Goal: Check status: Check status

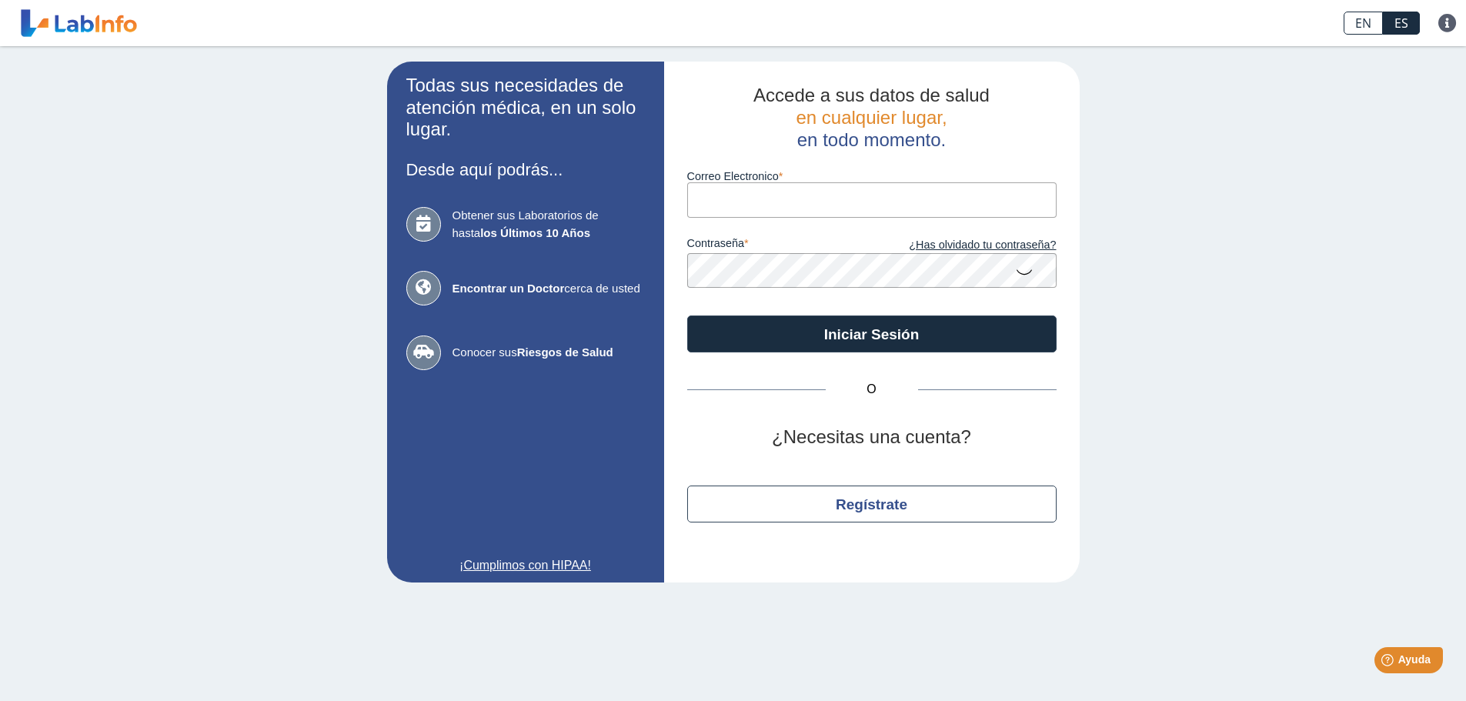
click at [782, 193] on input "Correo Electronico" at bounding box center [871, 199] width 369 height 35
type input "[PERSON_NAME][EMAIL_ADDRESS][PERSON_NAME][DOMAIN_NAME]"
click at [687, 315] on button "Iniciar Sesión" at bounding box center [871, 333] width 369 height 37
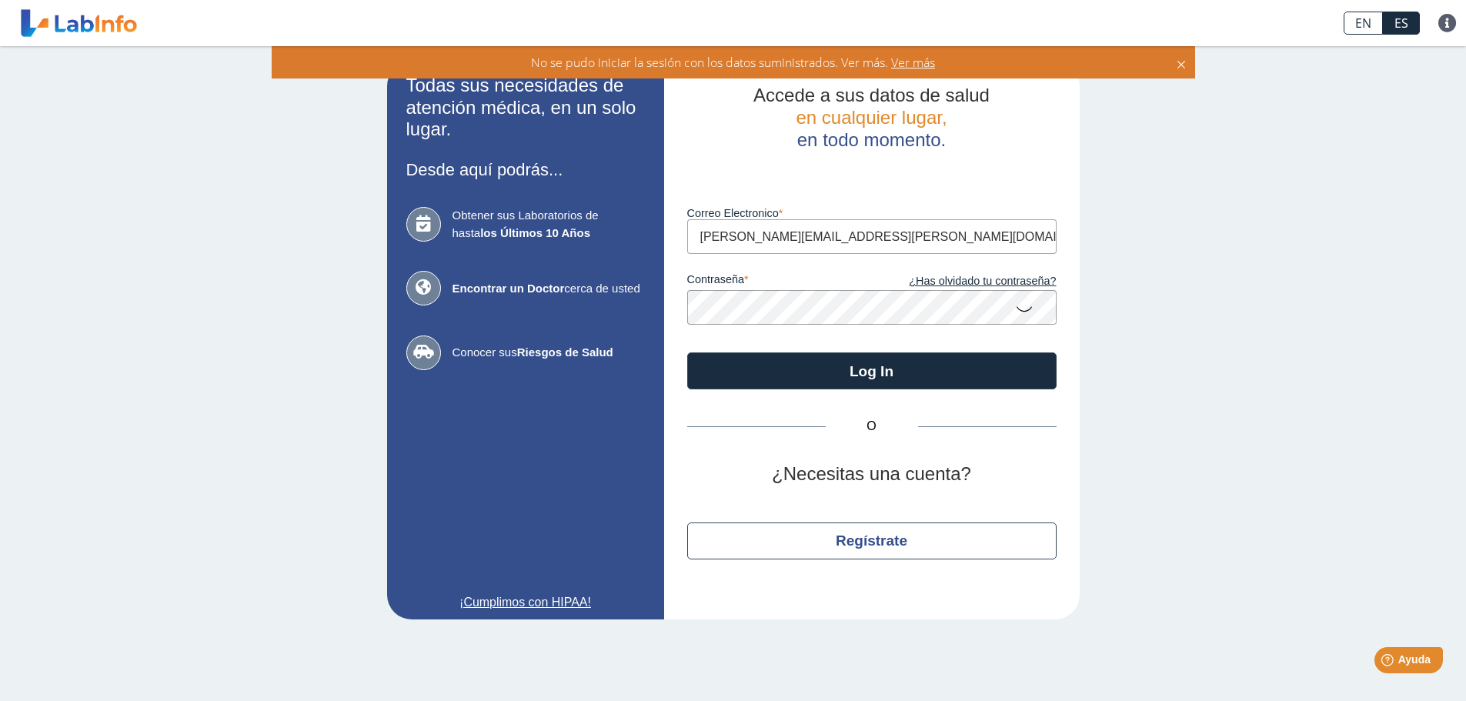
click at [667, 314] on div "Accede a sus datos de salud en cualquier lugar, en todo momento. Luego de vario…" at bounding box center [871, 341] width 415 height 558
click at [687, 352] on button "Log In" at bounding box center [871, 370] width 369 height 37
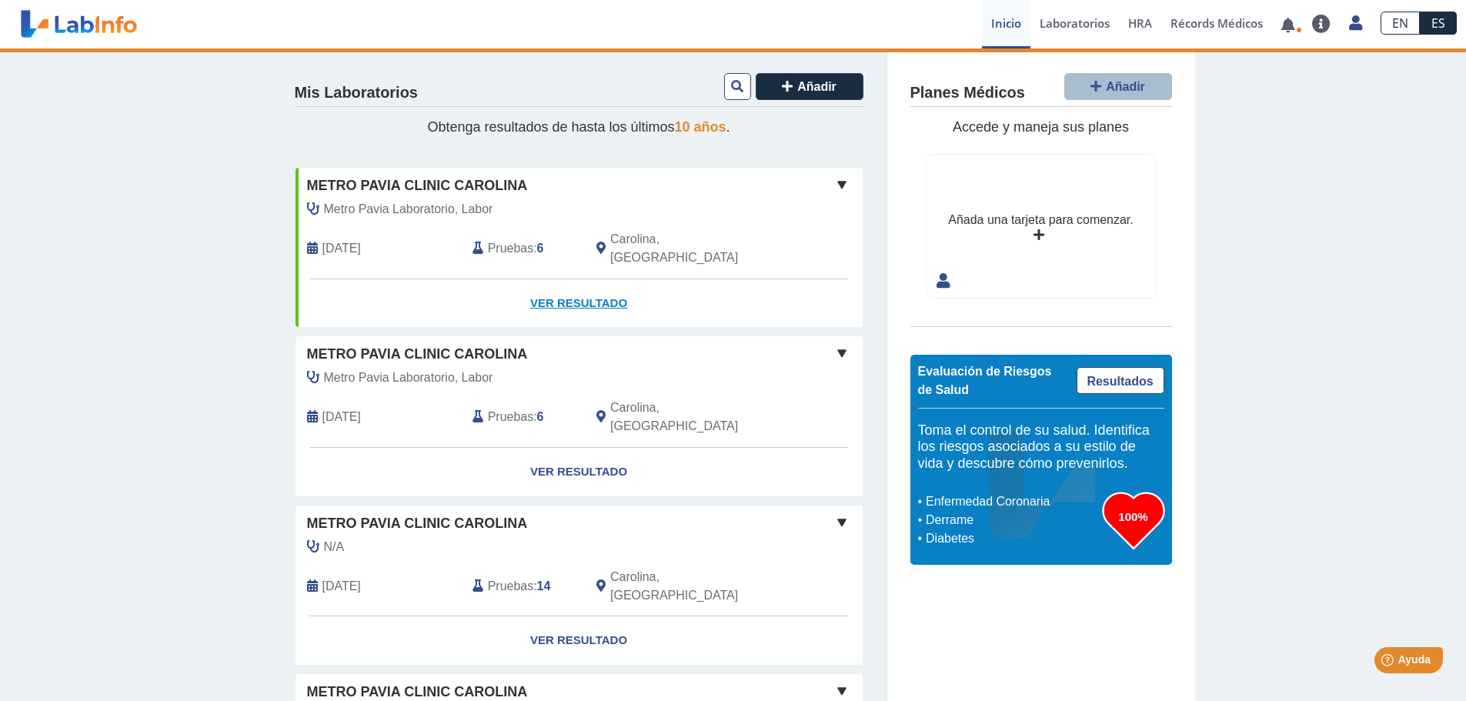
click at [552, 279] on link "Ver Resultado" at bounding box center [578, 303] width 567 height 48
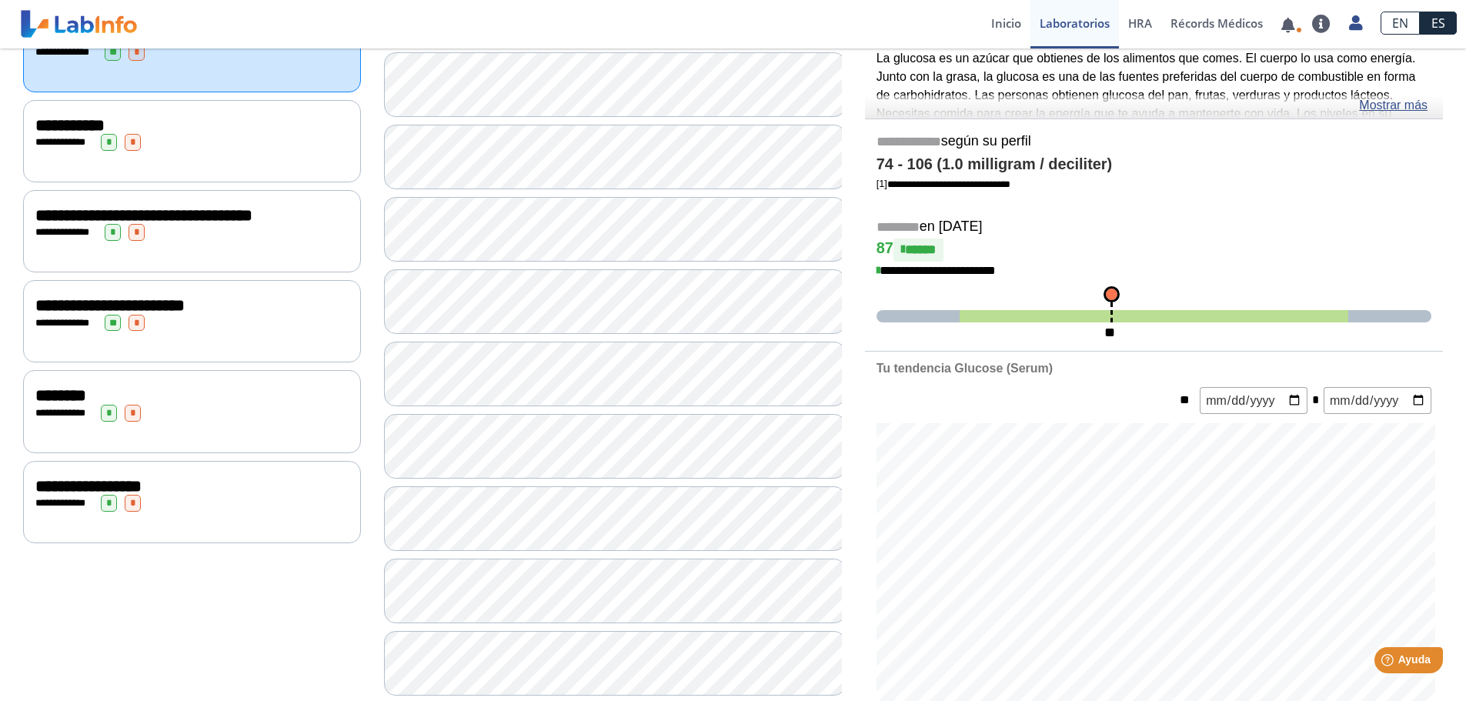
click at [253, 495] on div "**********" at bounding box center [191, 486] width 313 height 18
